Goal: Navigation & Orientation: Find specific page/section

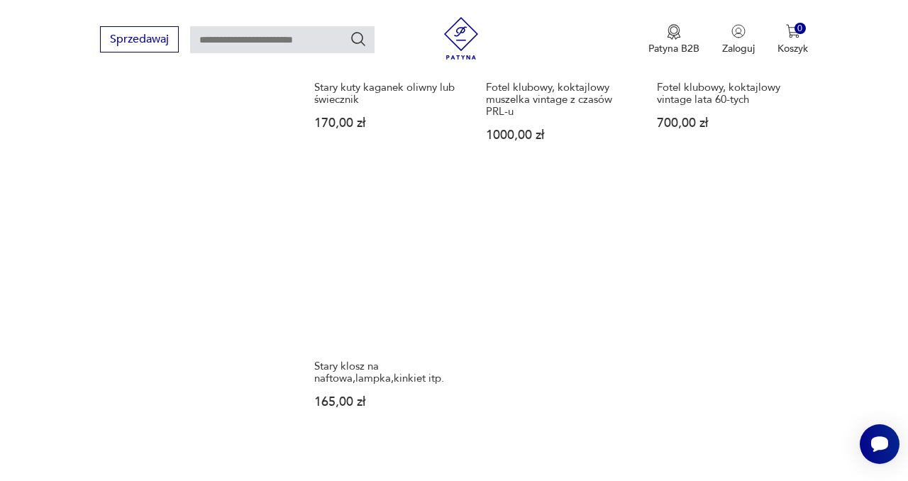
scroll to position [1716, 0]
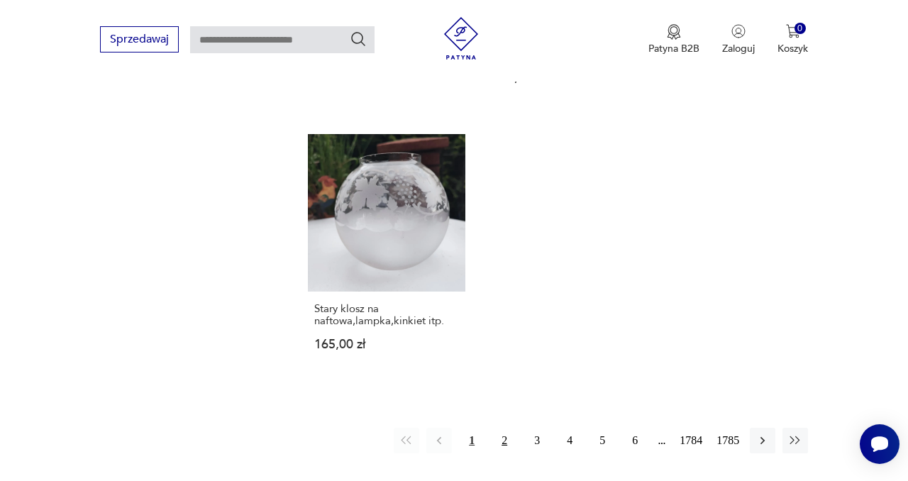
click at [501, 430] on button "2" at bounding box center [504, 441] width 26 height 26
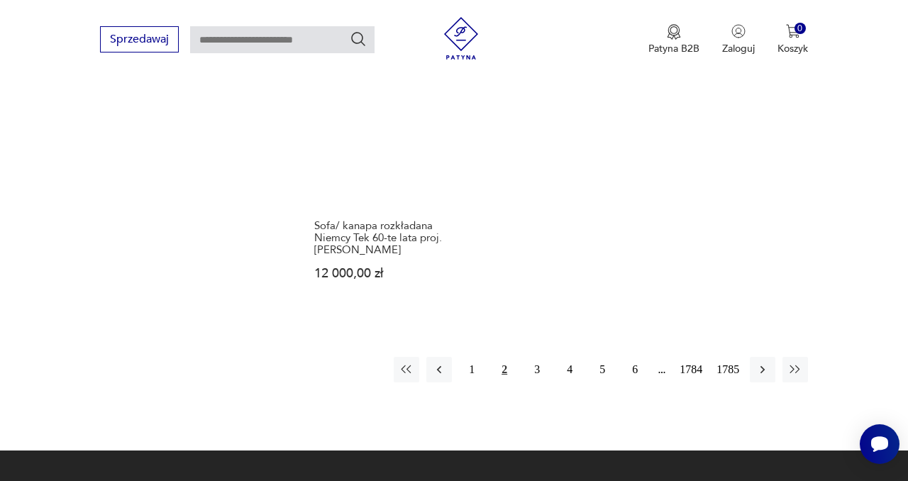
scroll to position [1774, 0]
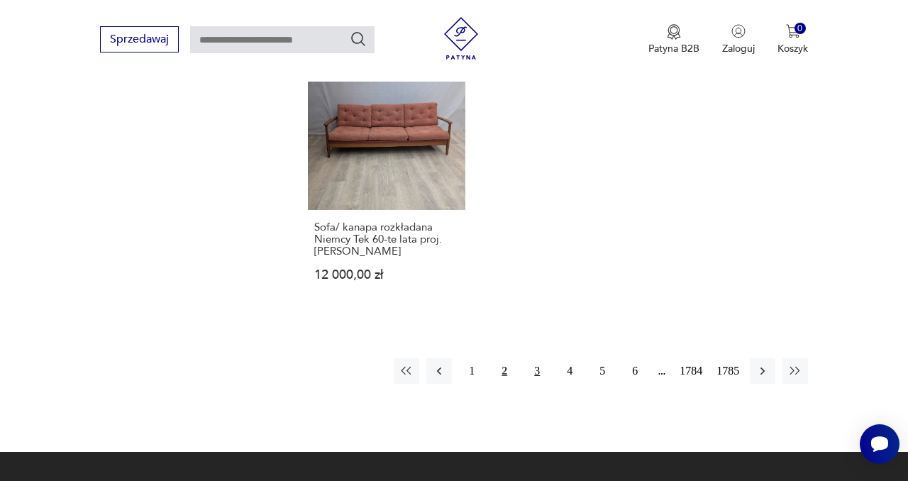
click at [537, 358] on button "3" at bounding box center [537, 371] width 26 height 26
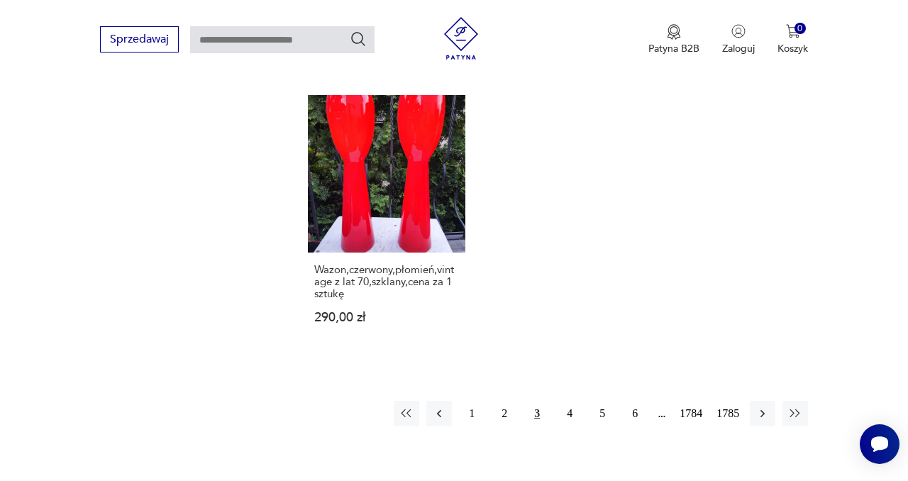
scroll to position [1791, 0]
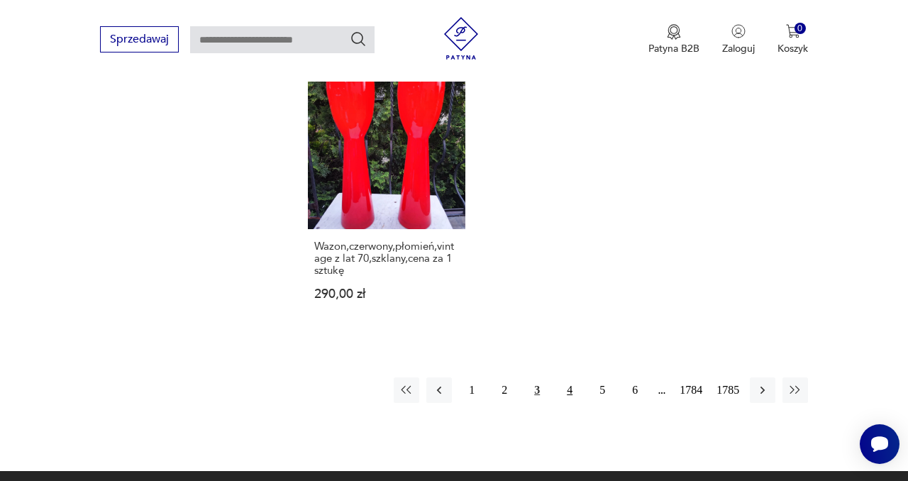
click at [565, 377] on button "4" at bounding box center [570, 390] width 26 height 26
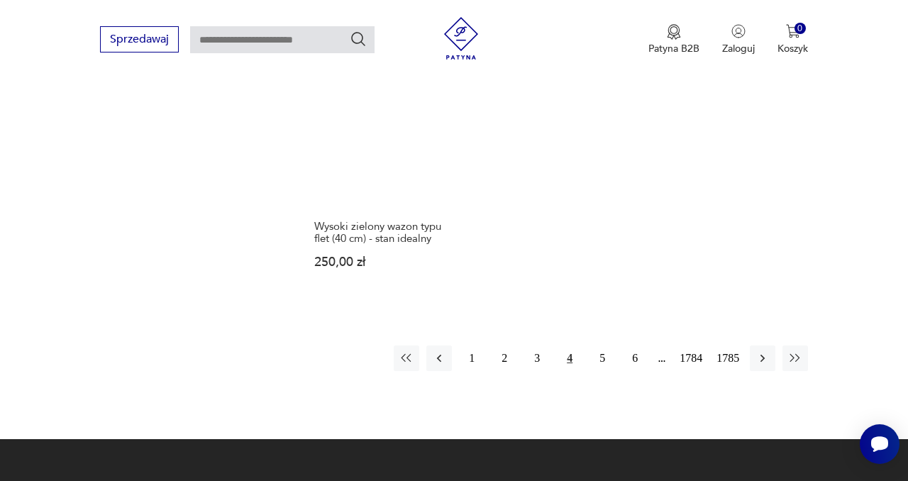
scroll to position [1776, 0]
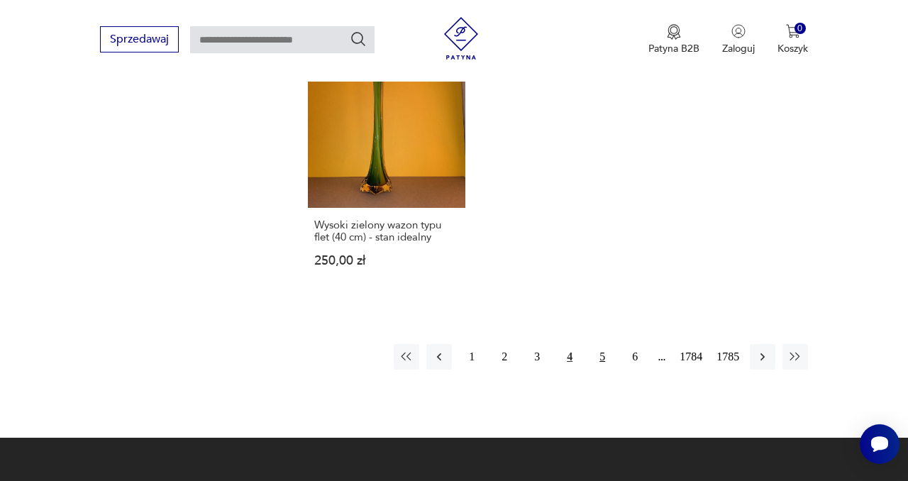
click at [599, 344] on button "5" at bounding box center [602, 357] width 26 height 26
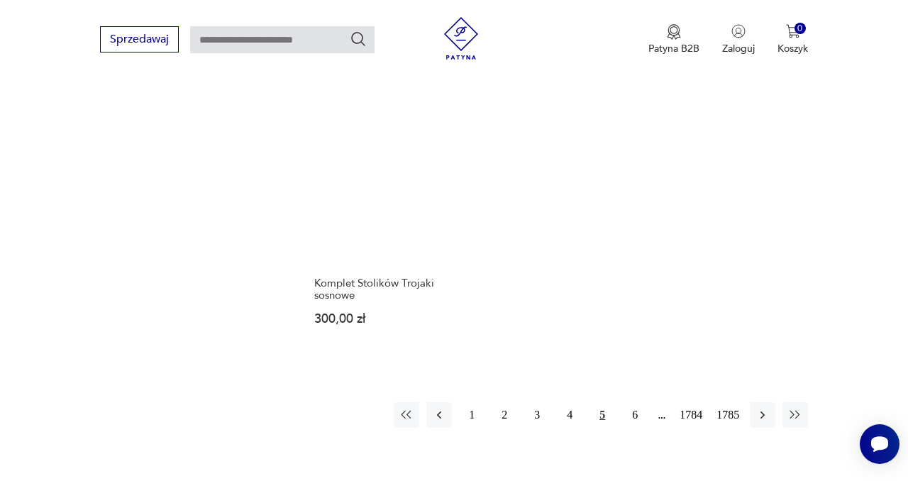
scroll to position [1796, 0]
